Goal: Communication & Community: Answer question/provide support

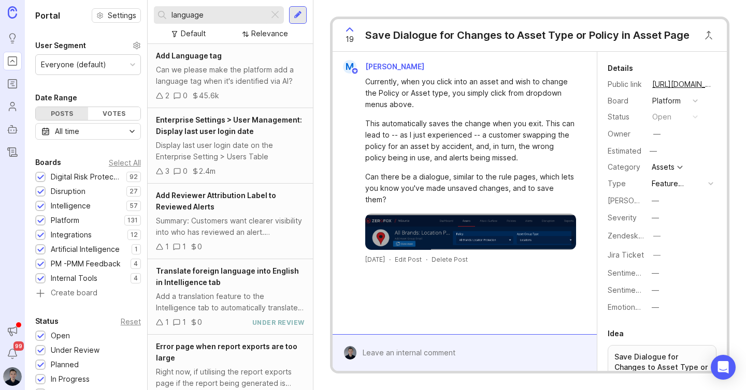
type input "language"
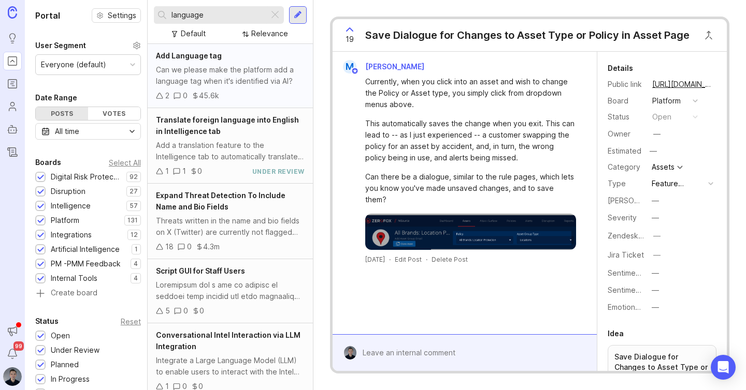
click at [218, 78] on div "Can we please make the platform add a language tag when it's identified via AI?" at bounding box center [230, 75] width 149 height 23
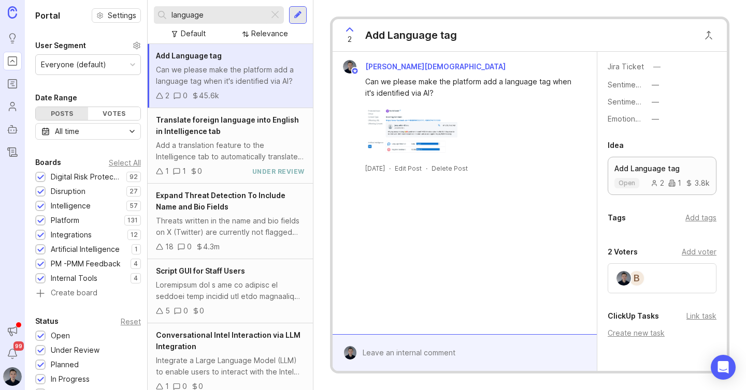
scroll to position [195, 0]
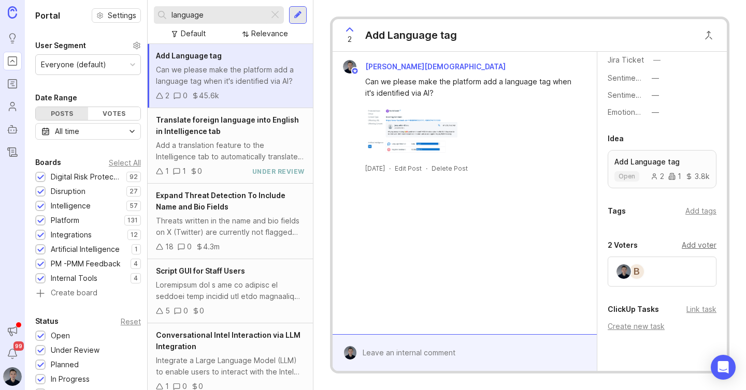
click at [692, 242] on div "Add voter" at bounding box center [699, 245] width 35 height 11
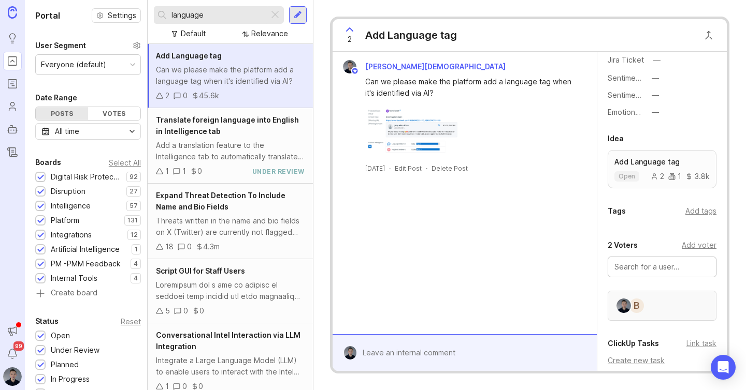
click at [637, 307] on div "B" at bounding box center [636, 306] width 17 height 17
click at [671, 269] on input "text" at bounding box center [661, 267] width 95 height 11
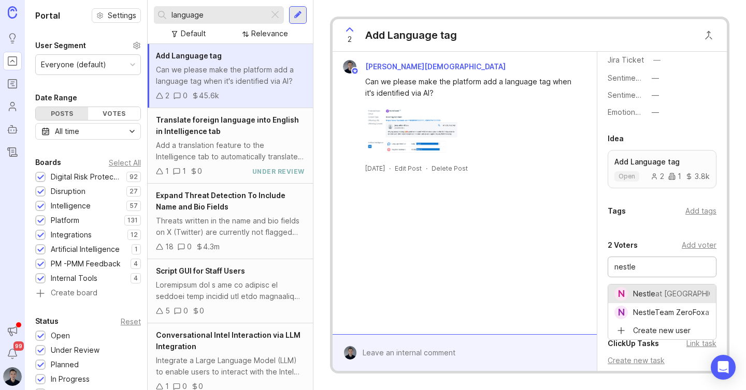
type input "Nestle"
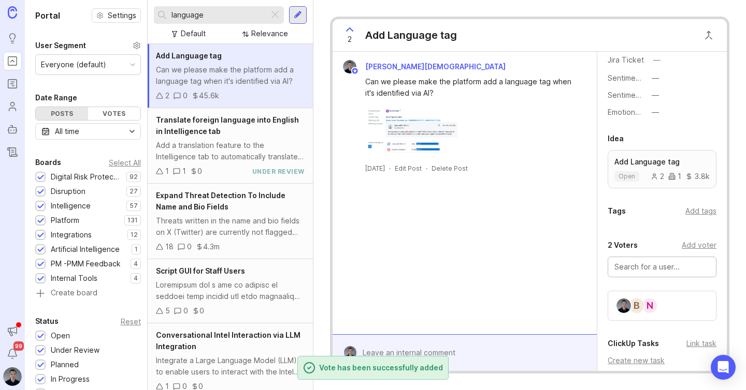
click at [492, 259] on div "[PERSON_NAME][DEMOGRAPHIC_DATA] Can we please make the platform add a language …" at bounding box center [464, 193] width 264 height 283
click at [402, 131] on img at bounding box center [422, 133] width 115 height 52
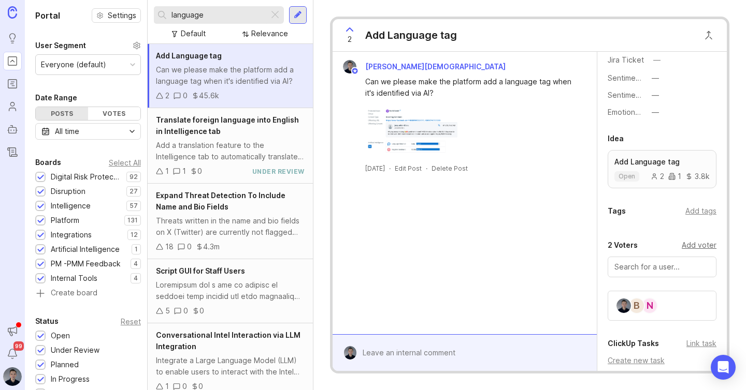
click at [689, 247] on div "Add voter" at bounding box center [699, 245] width 35 height 11
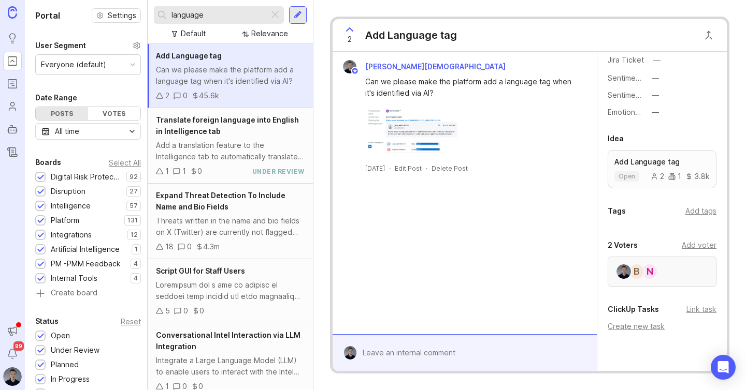
click at [674, 271] on div "N B" at bounding box center [661, 272] width 109 height 30
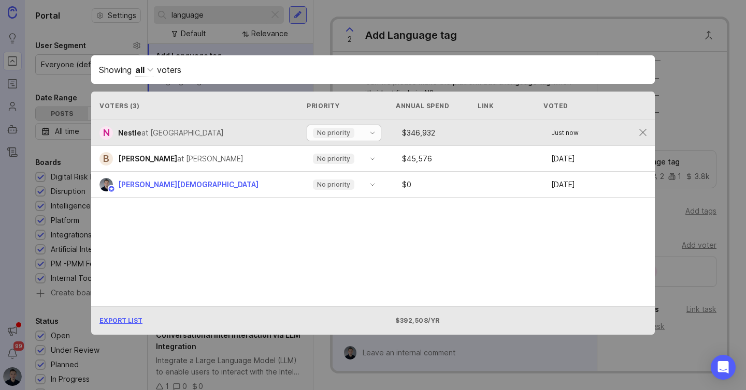
click at [342, 138] on div "No priority" at bounding box center [333, 133] width 41 height 10
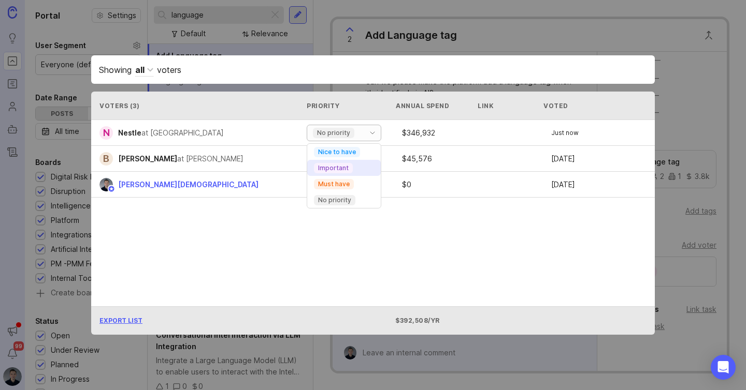
click at [345, 165] on p "Important" at bounding box center [333, 168] width 31 height 8
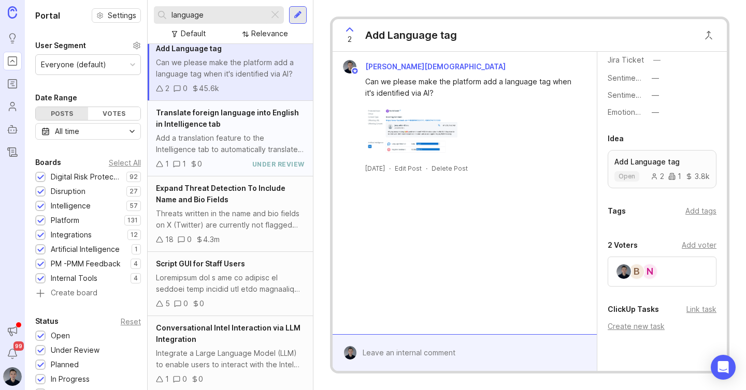
scroll to position [0, 0]
